Goal: Obtain resource: Download file/media

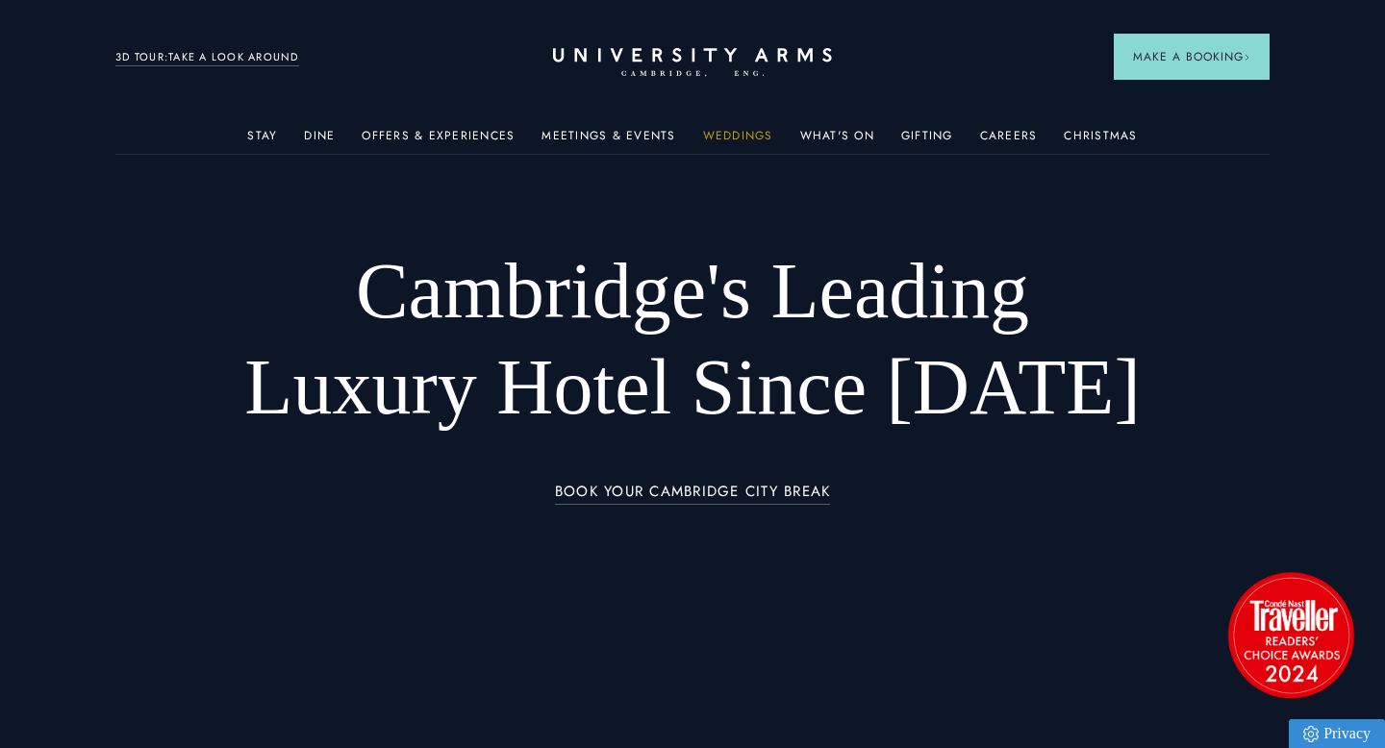
click at [708, 136] on link "Weddings" at bounding box center [738, 141] width 70 height 25
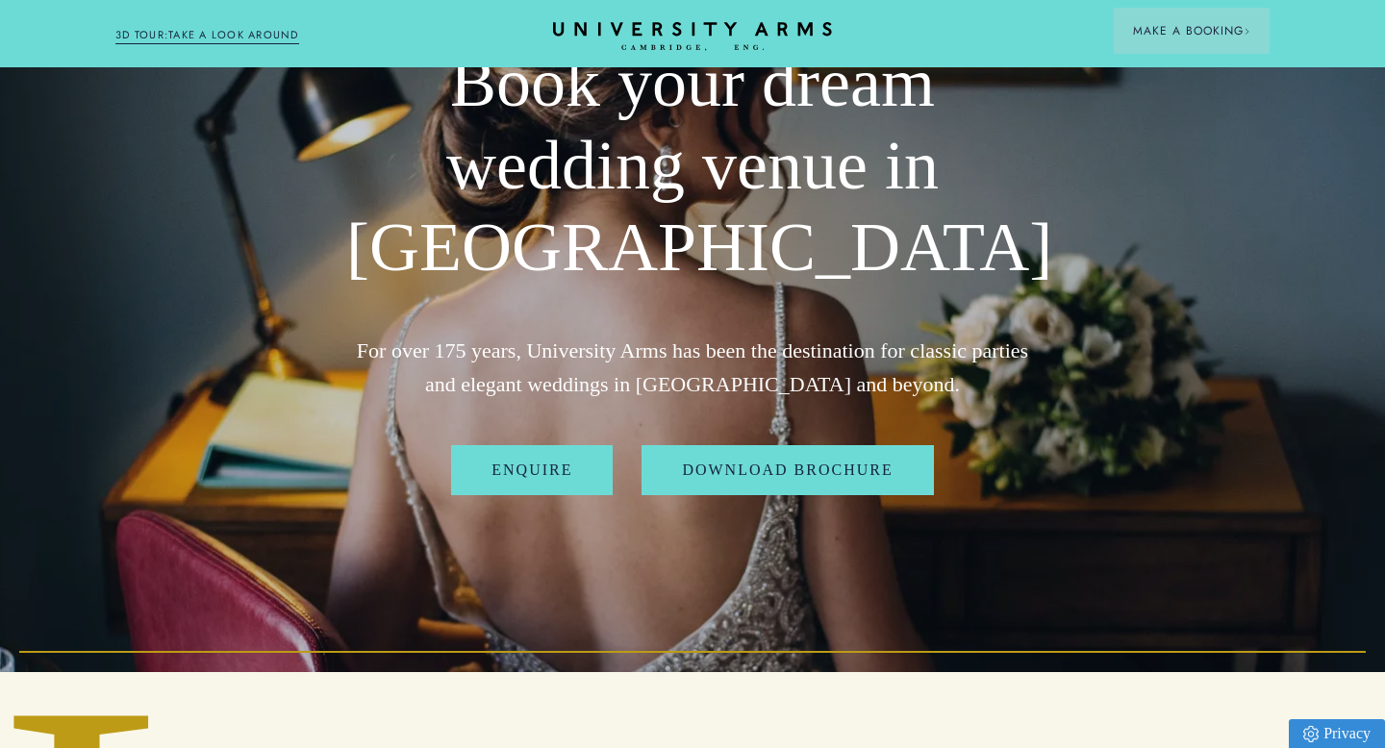
scroll to position [163, 0]
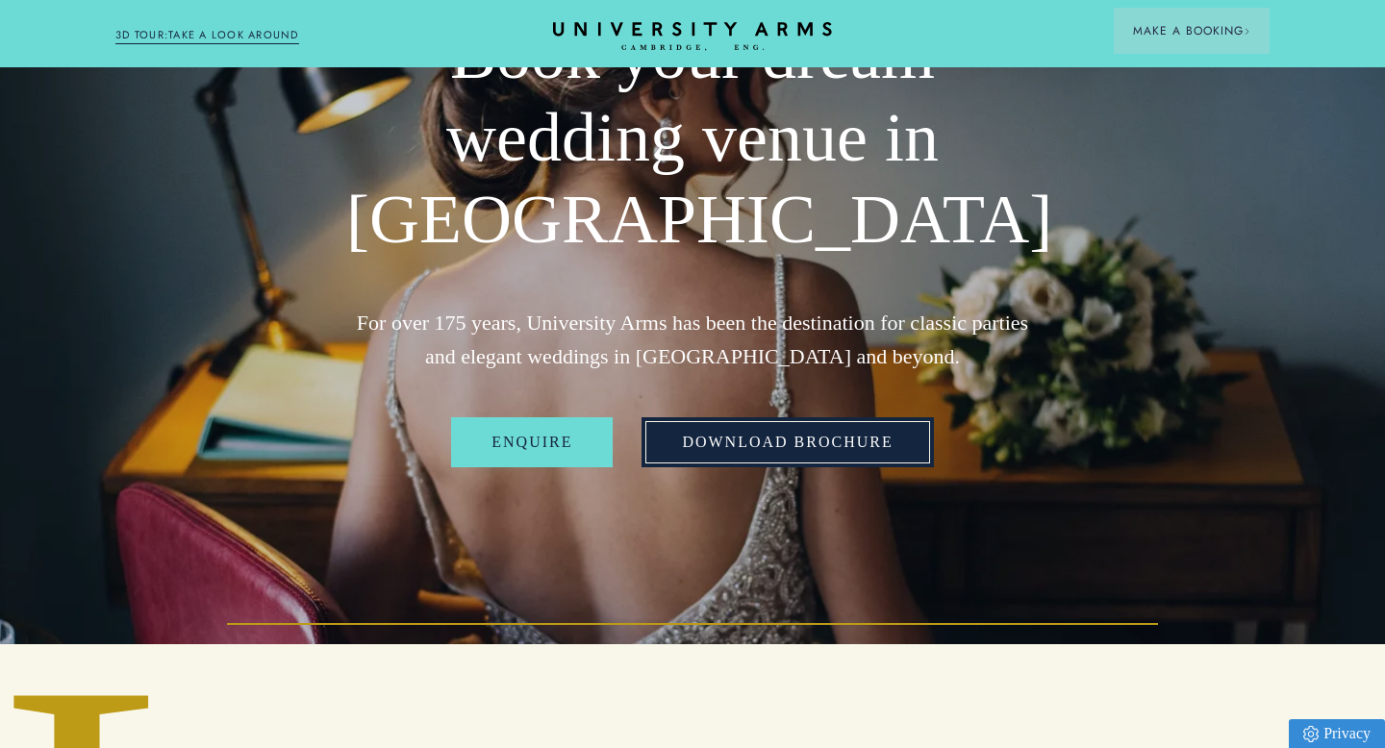
click at [774, 438] on link "Download Brochure" at bounding box center [786, 442] width 291 height 50
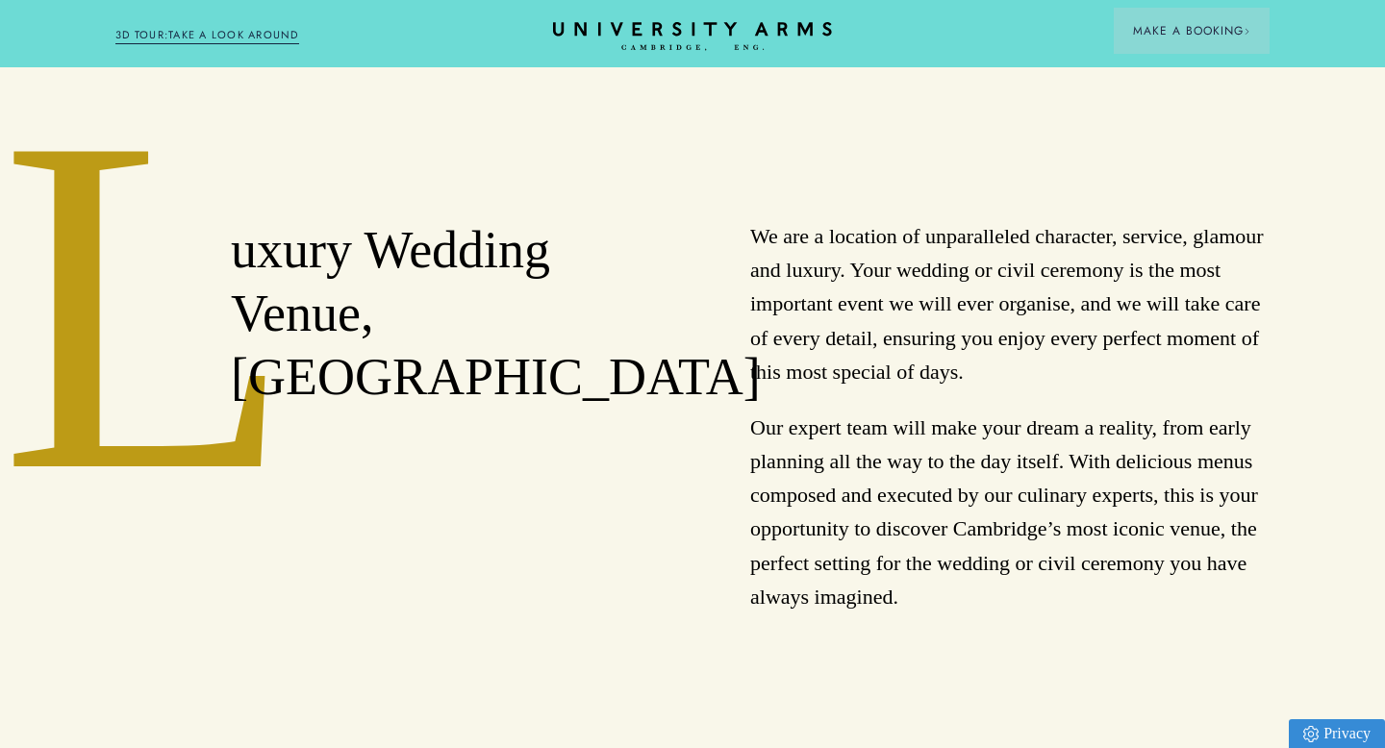
scroll to position [382, 0]
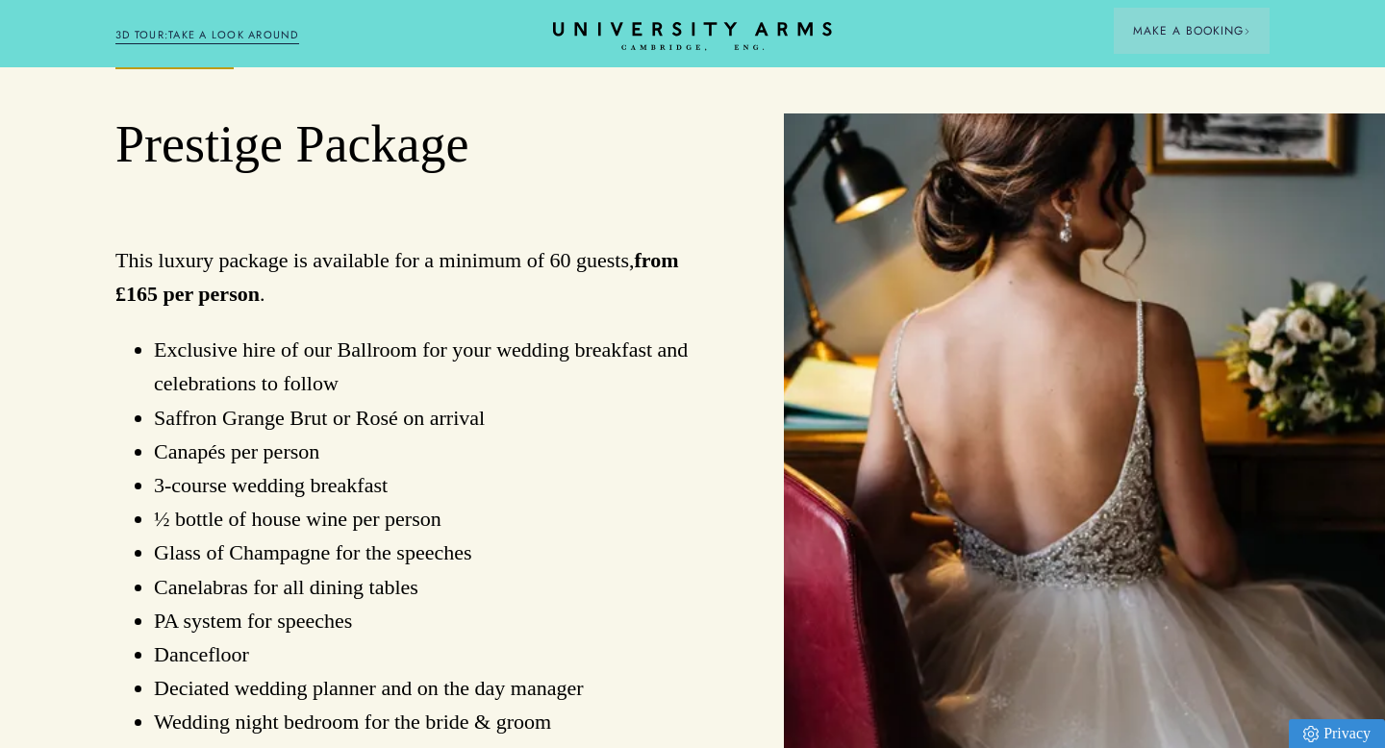
scroll to position [1391, 0]
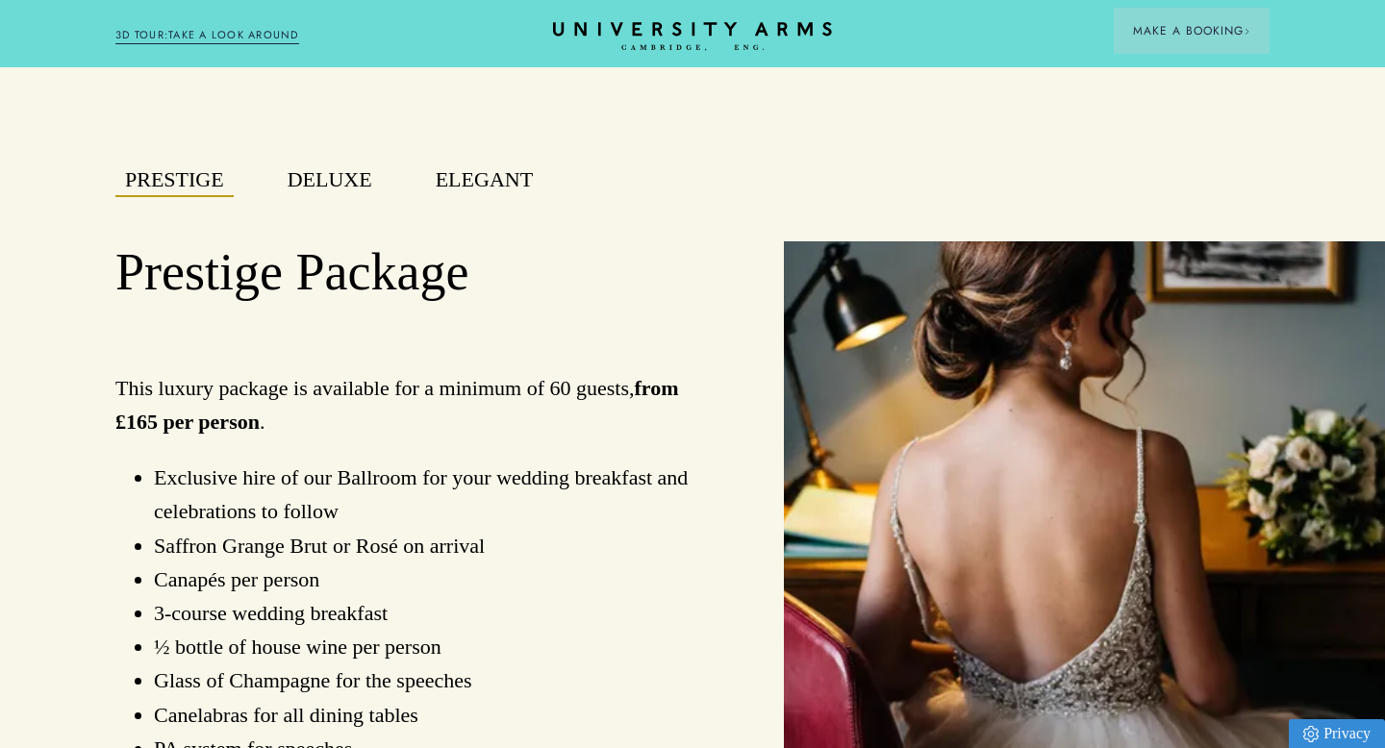
click at [338, 167] on button "Deluxe" at bounding box center [330, 180] width 104 height 34
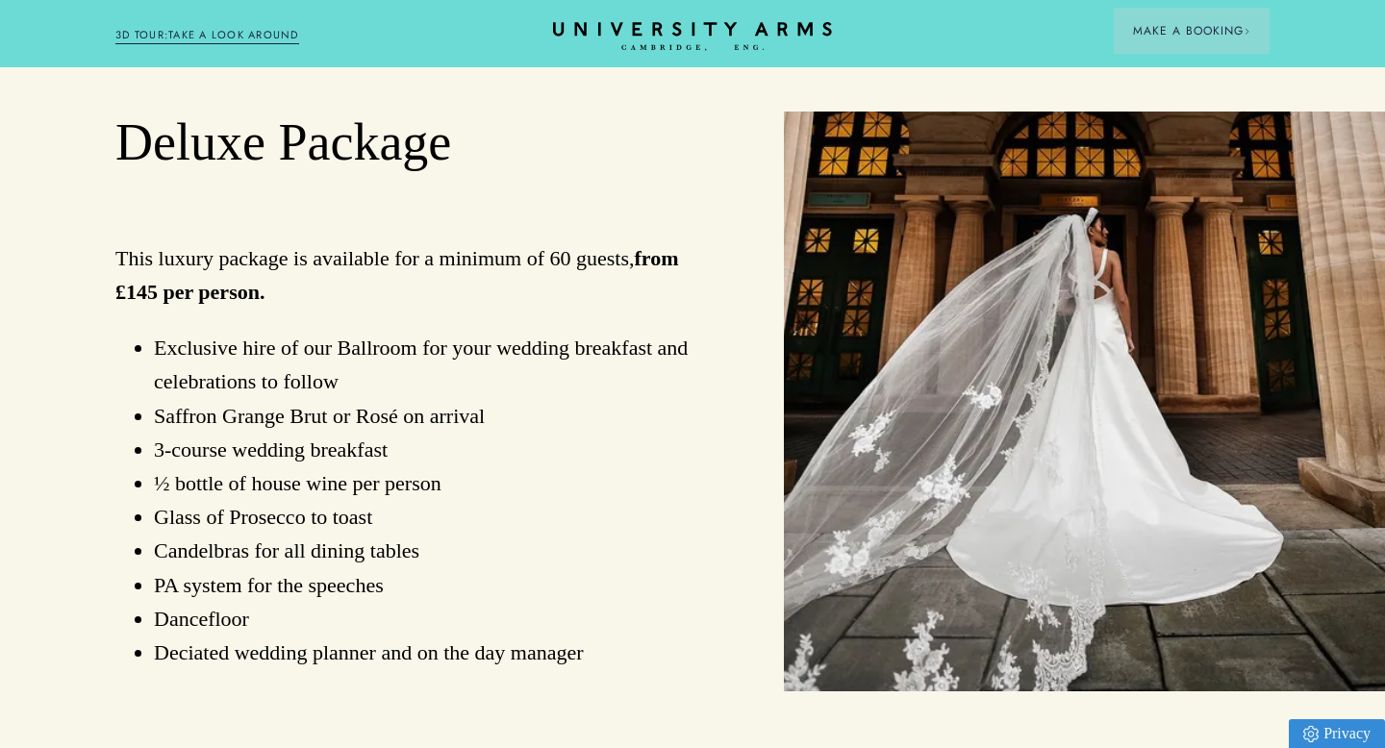
scroll to position [1405, 0]
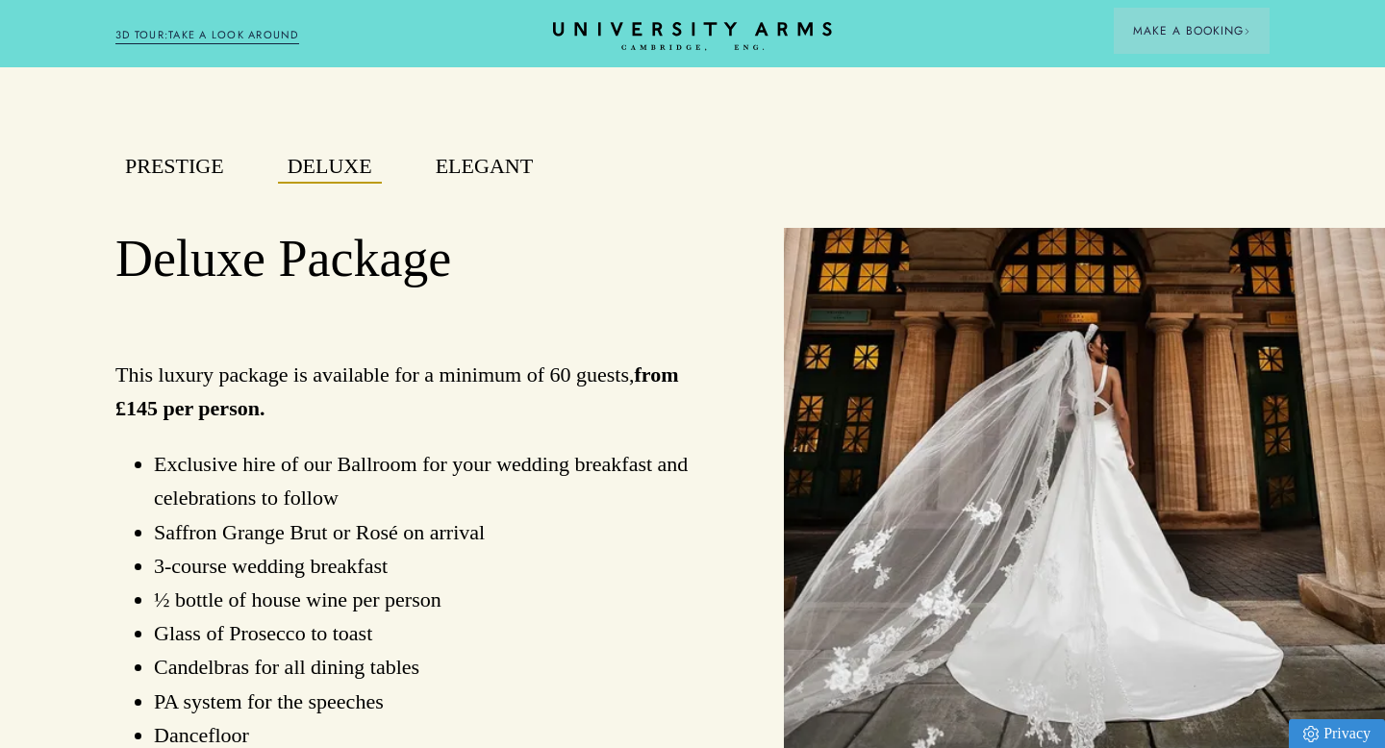
click at [476, 180] on button "Elegant" at bounding box center [484, 167] width 116 height 34
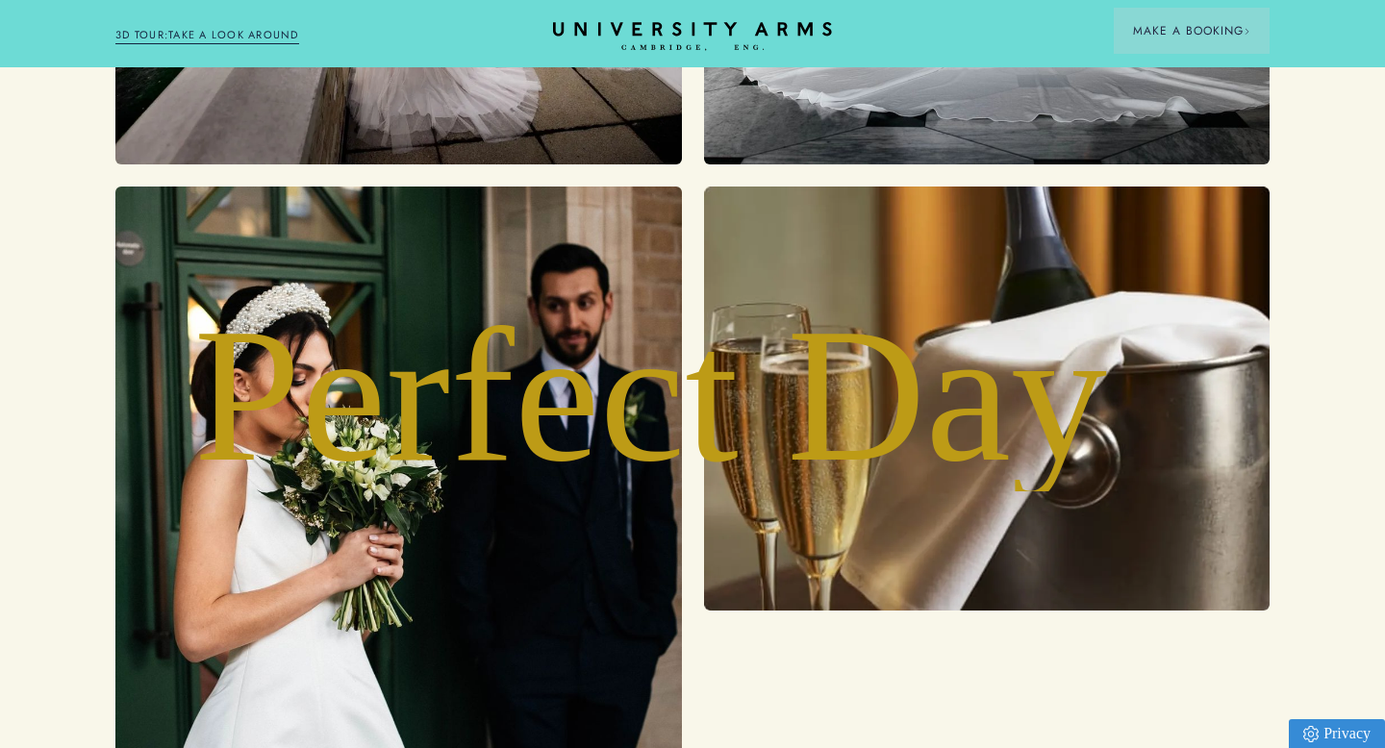
scroll to position [5878, 0]
